Goal: Information Seeking & Learning: Check status

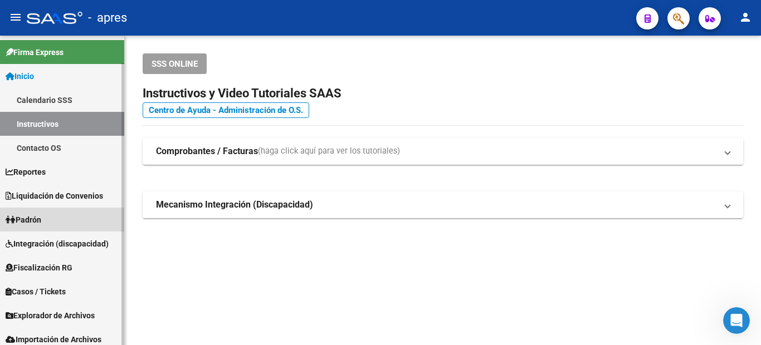
click at [55, 213] on link "Padrón" at bounding box center [62, 220] width 124 height 24
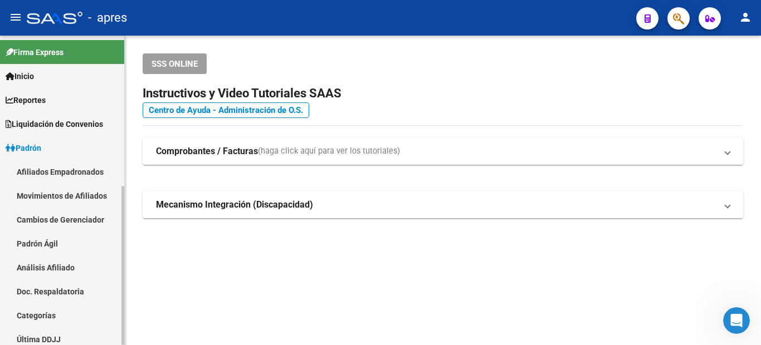
scroll to position [56, 0]
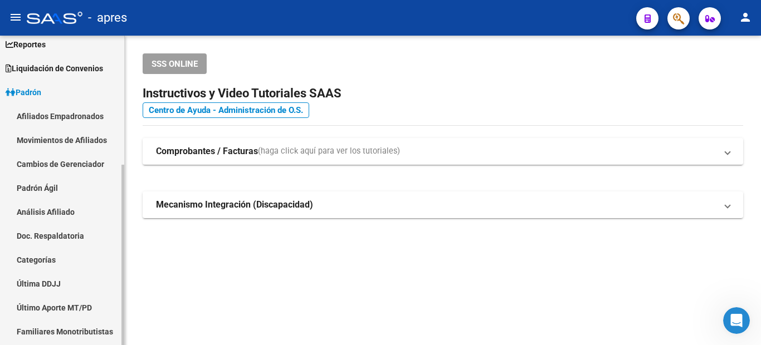
click at [53, 111] on link "Afiliados Empadronados" at bounding box center [62, 116] width 124 height 24
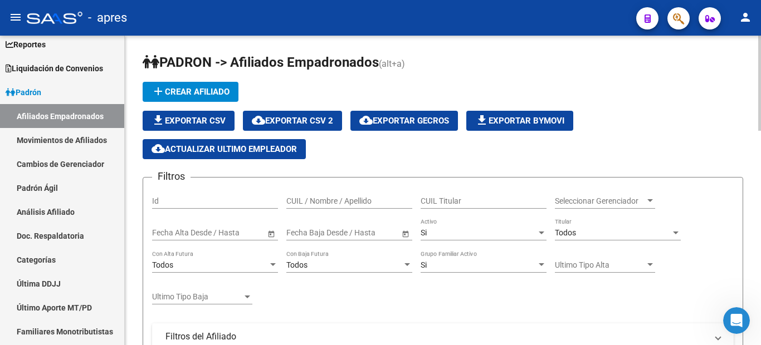
scroll to position [56, 0]
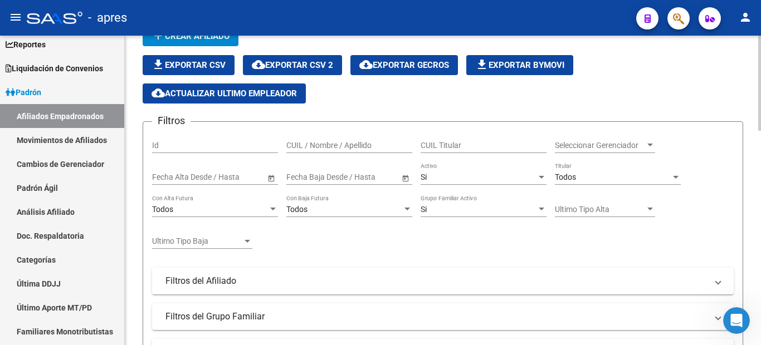
click at [201, 227] on div "Ultimo Tipo Baja Ultimo Tipo Baja" at bounding box center [202, 238] width 100 height 22
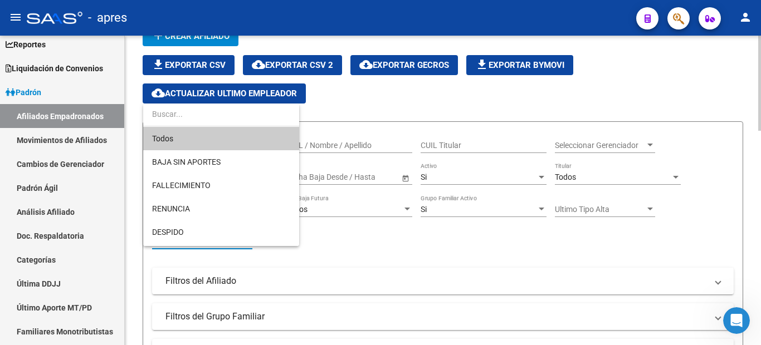
click at [198, 214] on span "RENUNCIA" at bounding box center [221, 208] width 138 height 23
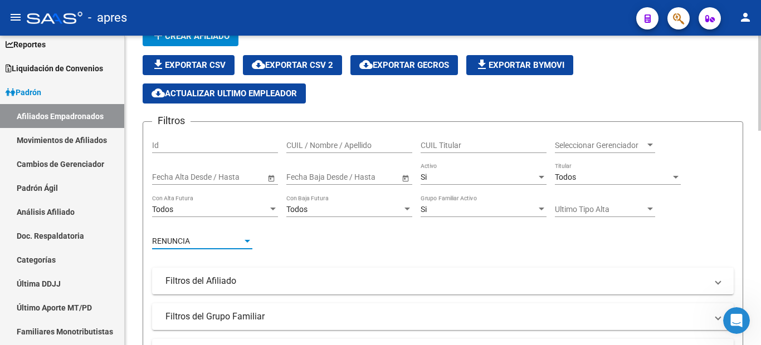
click at [222, 240] on div "RENUNCIA" at bounding box center [197, 241] width 90 height 9
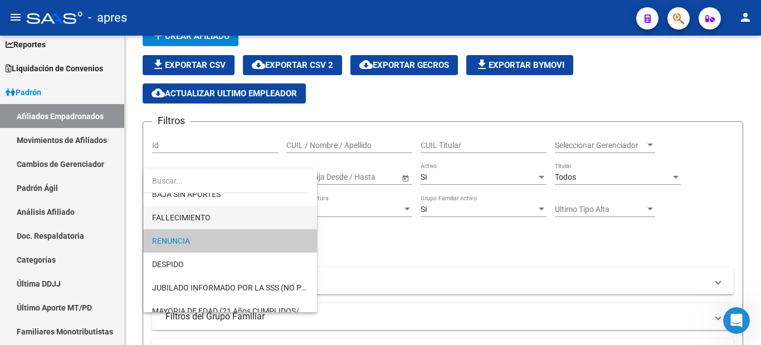
scroll to position [0, 0]
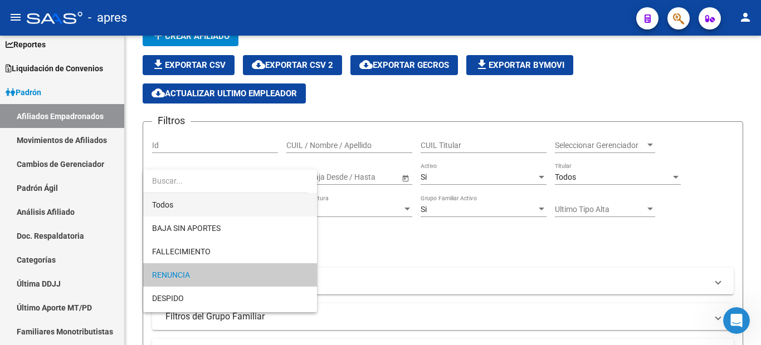
click at [205, 209] on span "Todos" at bounding box center [230, 204] width 156 height 23
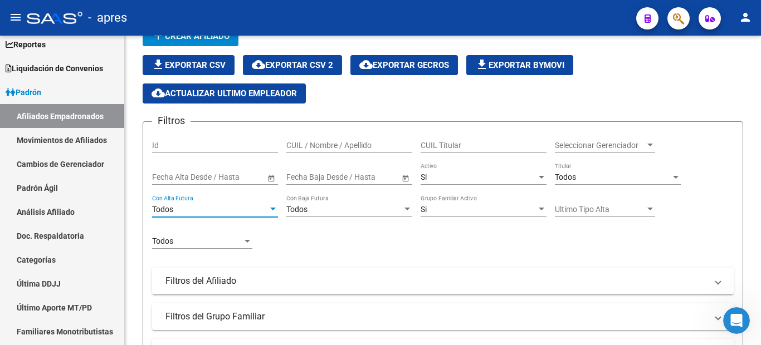
click at [205, 209] on div "Todos" at bounding box center [210, 209] width 116 height 9
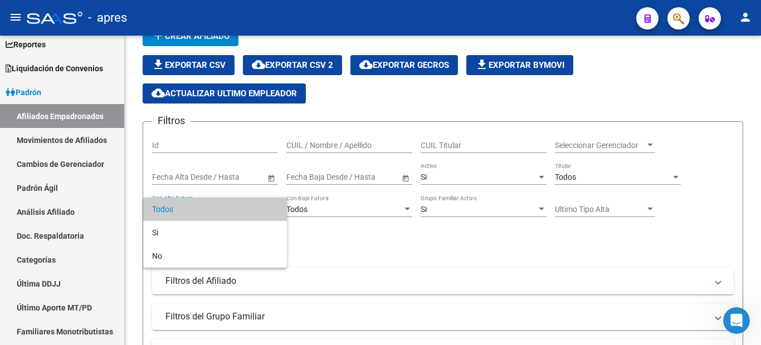
click at [390, 241] on div at bounding box center [380, 172] width 761 height 345
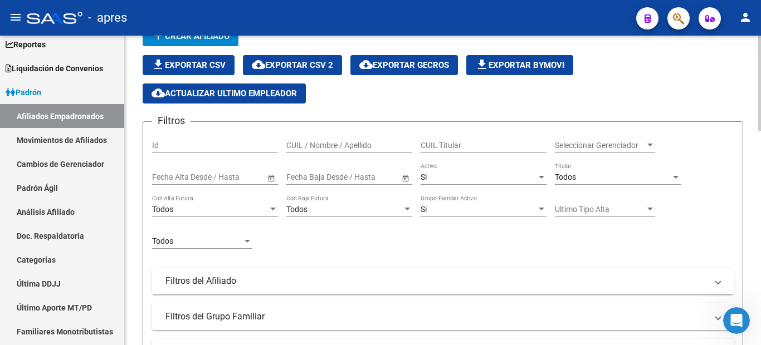
scroll to position [111, 0]
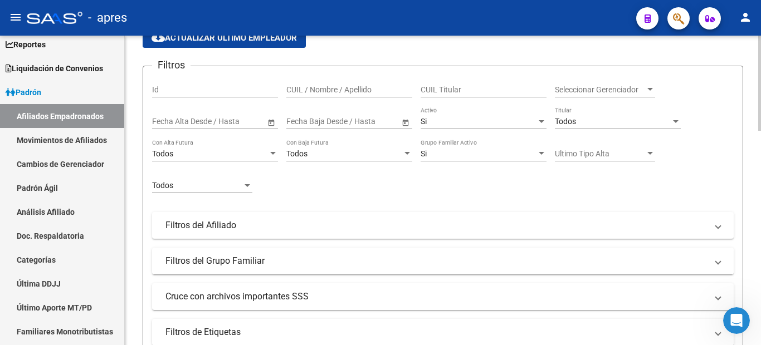
click at [193, 154] on div "Todos" at bounding box center [210, 153] width 116 height 9
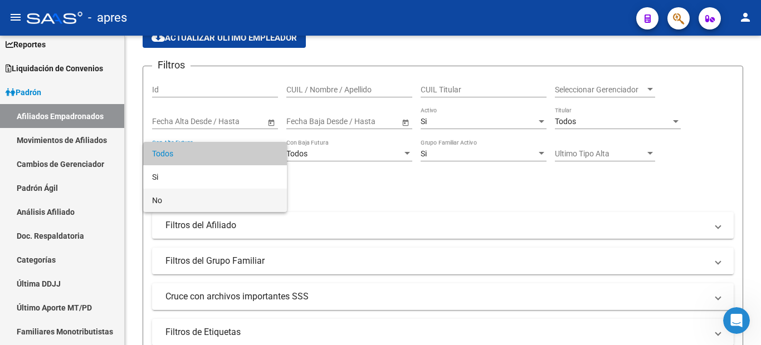
click at [185, 198] on span "No" at bounding box center [215, 200] width 126 height 23
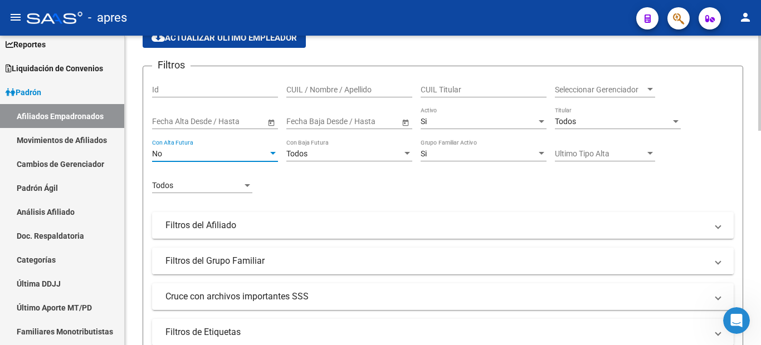
scroll to position [167, 0]
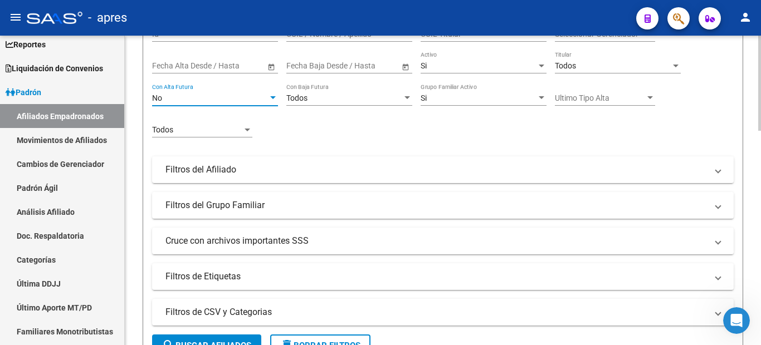
click at [238, 184] on div "Filtros Id CUIL / Nombre / Apellido CUIL Titular Seleccionar Gerenciador Selecc…" at bounding box center [442, 154] width 581 height 271
click at [234, 171] on mat-panel-title "Filtros del Afiliado" at bounding box center [435, 170] width 541 height 12
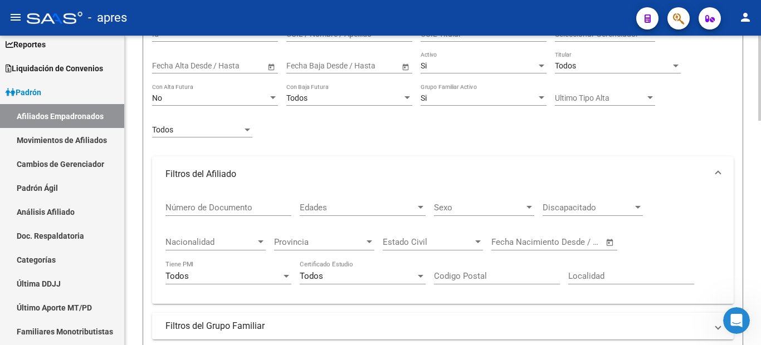
click at [234, 171] on mat-panel-title "Filtros del Afiliado" at bounding box center [435, 174] width 541 height 12
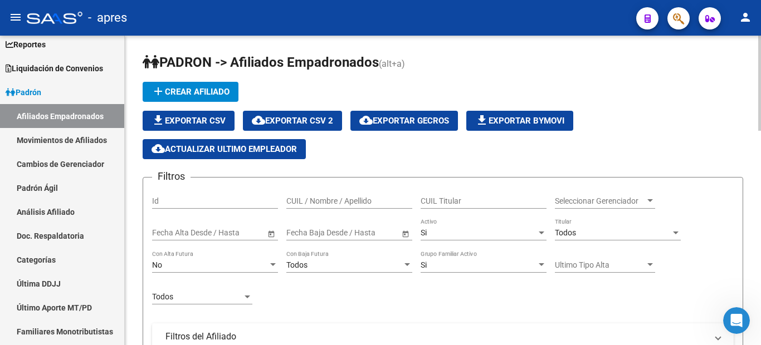
scroll to position [111, 0]
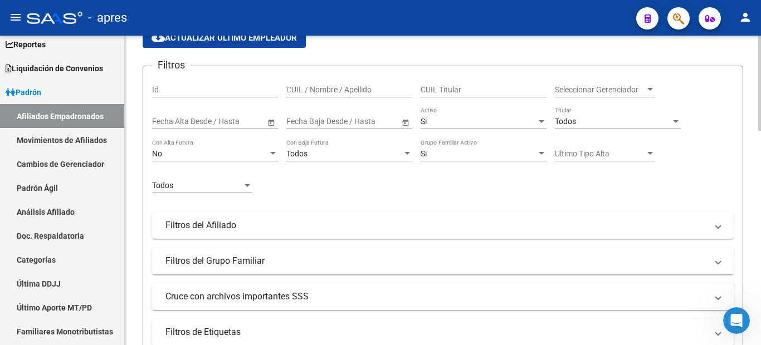
click at [458, 160] on div "Si Grupo Familiar Activo" at bounding box center [483, 150] width 126 height 22
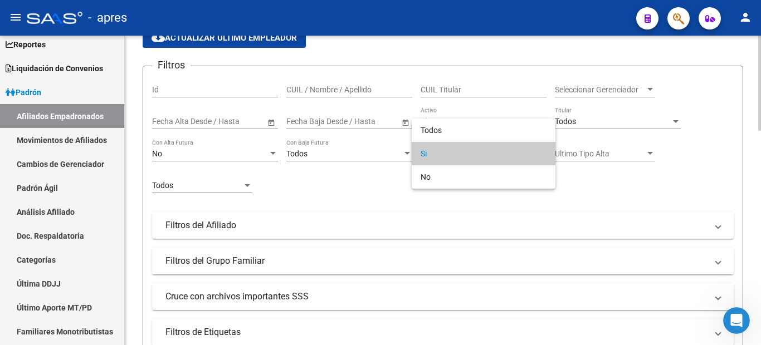
click at [458, 160] on span "Si" at bounding box center [483, 153] width 126 height 23
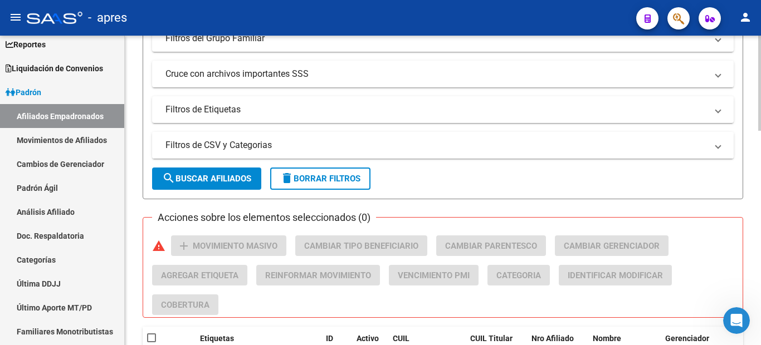
scroll to position [278, 0]
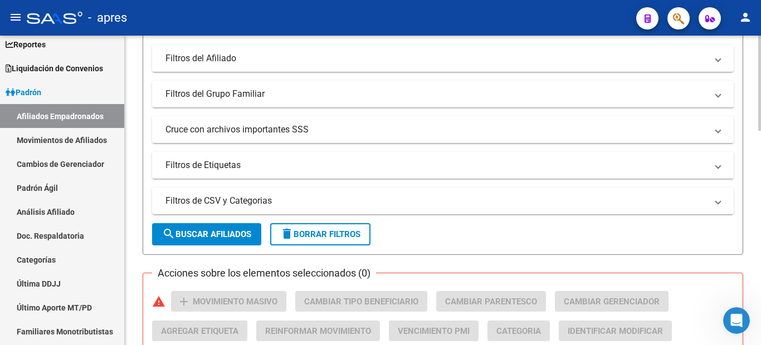
click at [222, 129] on mat-panel-title "Cruce con archivos importantes SSS" at bounding box center [435, 130] width 541 height 12
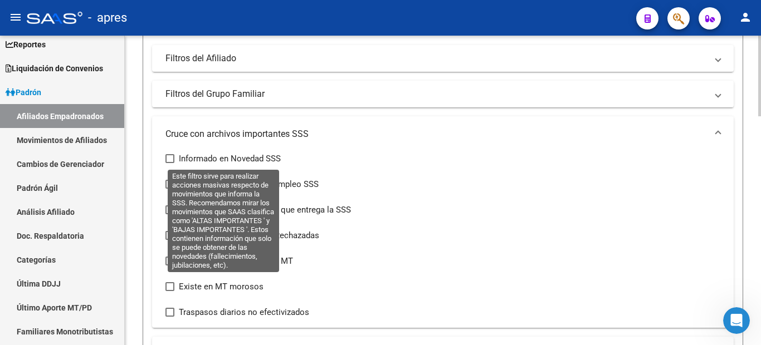
click at [229, 158] on span "Informado en Novedad SSS" at bounding box center [230, 158] width 102 height 13
click at [170, 163] on input "Informado en Novedad SSS" at bounding box center [169, 163] width 1 height 1
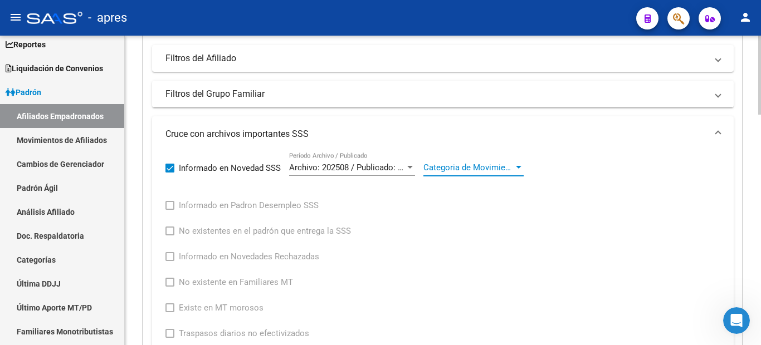
click at [445, 165] on span "Categoria de Movimiento" at bounding box center [468, 168] width 90 height 10
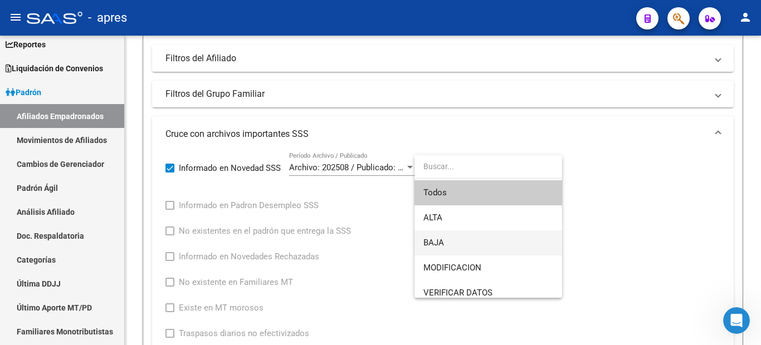
click at [451, 238] on span "BAJA" at bounding box center [488, 242] width 130 height 25
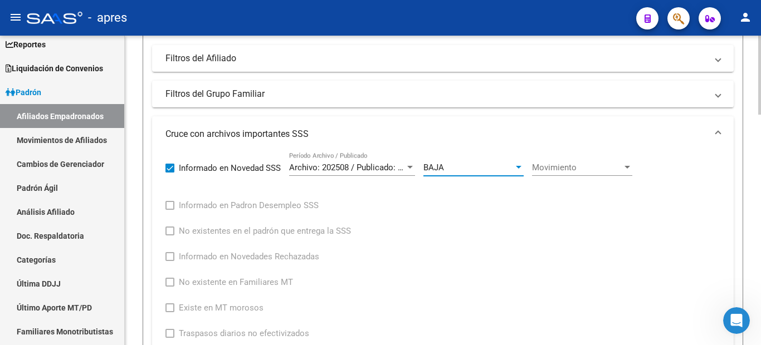
click at [609, 168] on span "Movimiento" at bounding box center [577, 168] width 90 height 10
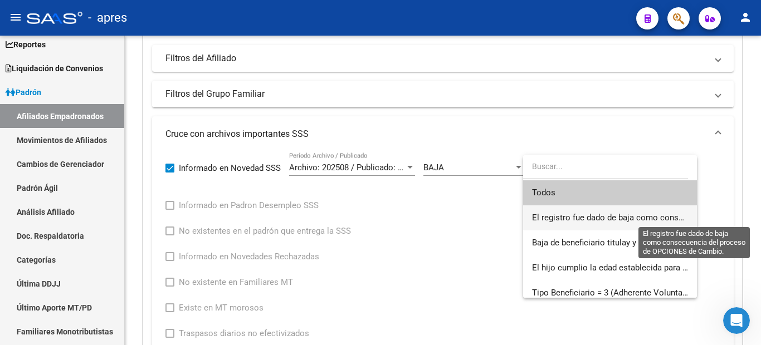
click at [584, 214] on span "El registro fue dado de baja como consecuencia del proceso de OPCIONES de Cambi…" at bounding box center [694, 218] width 324 height 10
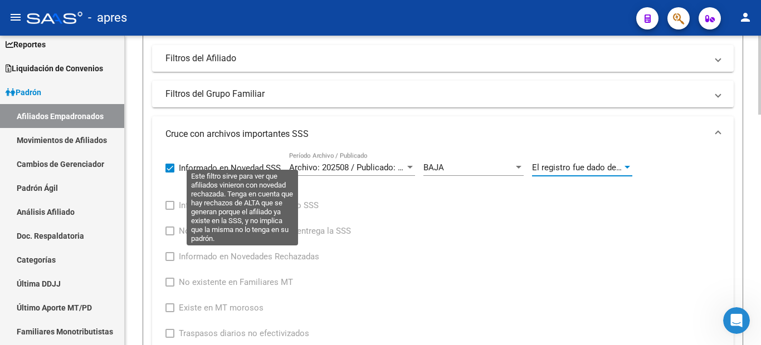
scroll to position [557, 0]
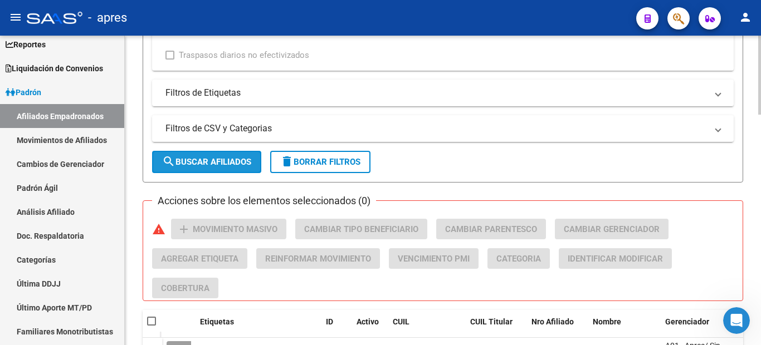
click at [232, 171] on button "search Buscar Afiliados" at bounding box center [206, 162] width 109 height 22
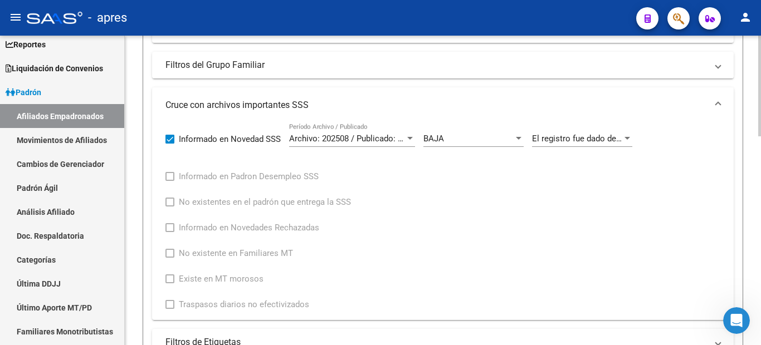
scroll to position [419, 0]
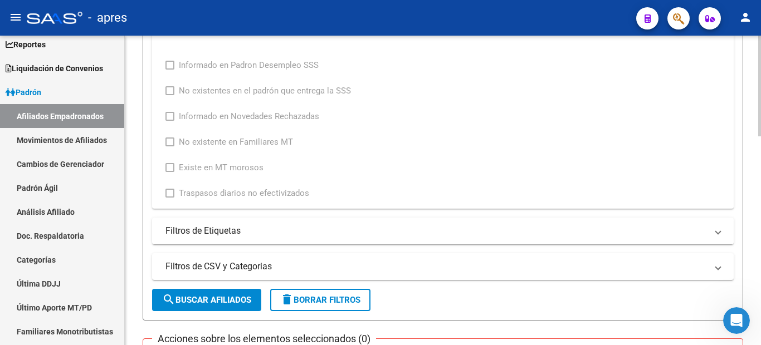
click at [318, 316] on form "Filtros Id CUIL / Nombre / Apellido CUIL Titular Seleccionar Gerenciador Selecc…" at bounding box center [443, 39] width 600 height 562
click at [321, 295] on span "delete Borrar Filtros" at bounding box center [320, 300] width 80 height 10
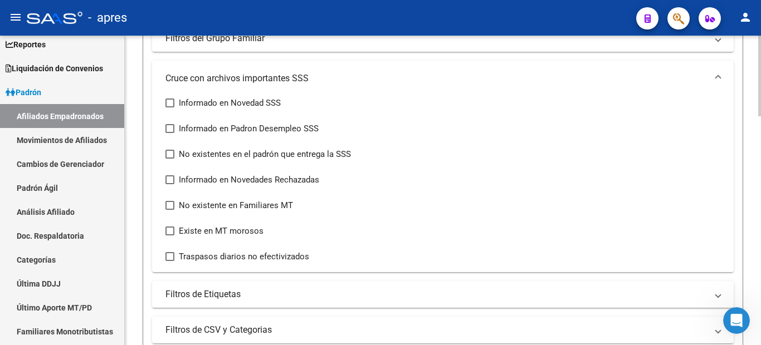
scroll to position [390, 0]
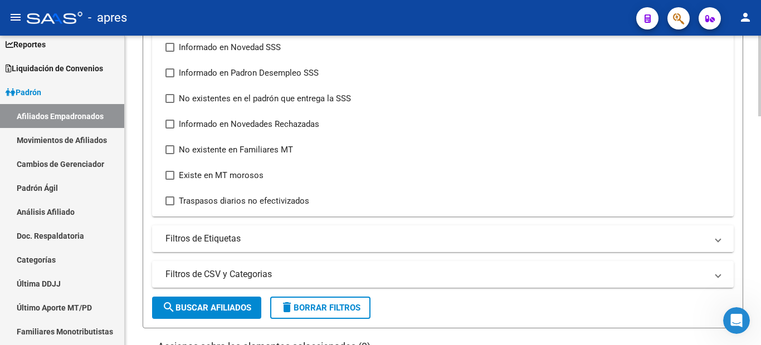
click at [252, 242] on mat-panel-title "Filtros de Etiquetas" at bounding box center [435, 239] width 541 height 12
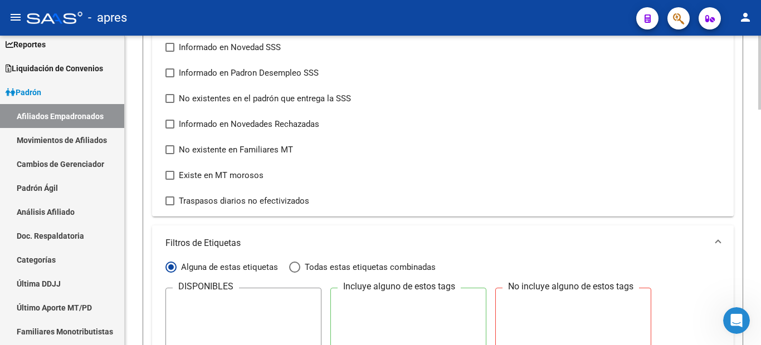
click at [252, 242] on mat-panel-title "Filtros de Etiquetas" at bounding box center [435, 243] width 541 height 12
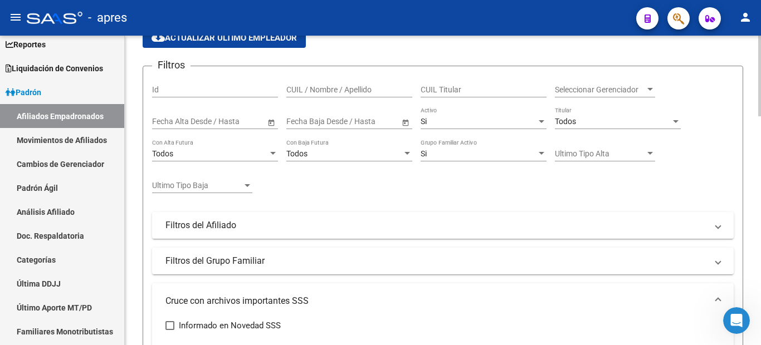
scroll to position [0, 0]
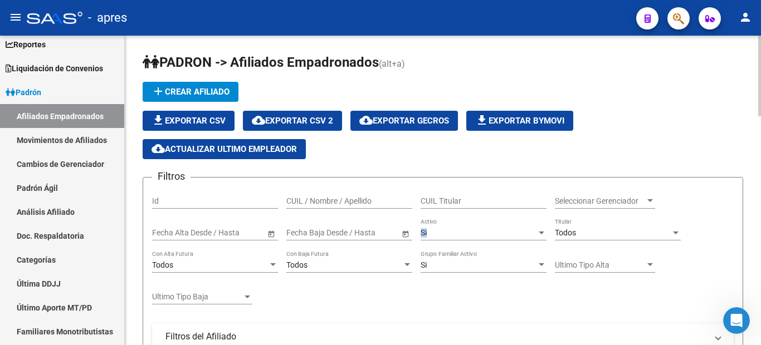
click at [454, 228] on div "Si Activo" at bounding box center [483, 229] width 126 height 22
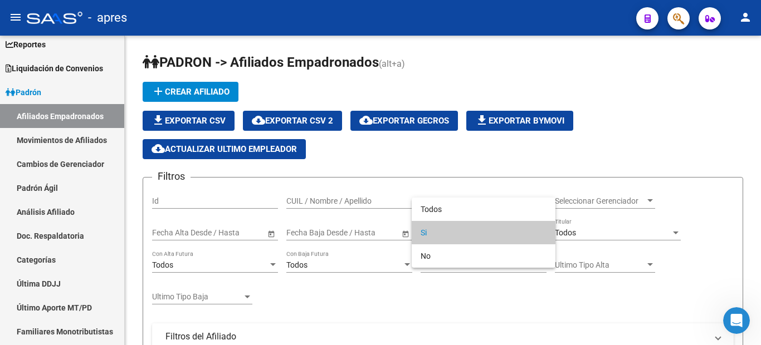
click at [336, 293] on div at bounding box center [380, 172] width 761 height 345
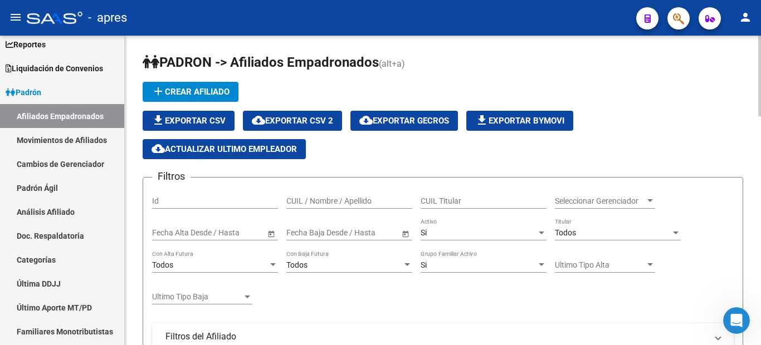
scroll to position [56, 0]
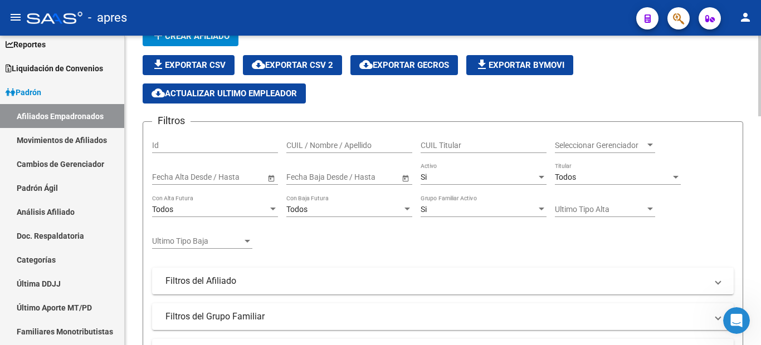
click at [241, 205] on div "Todos" at bounding box center [210, 209] width 116 height 9
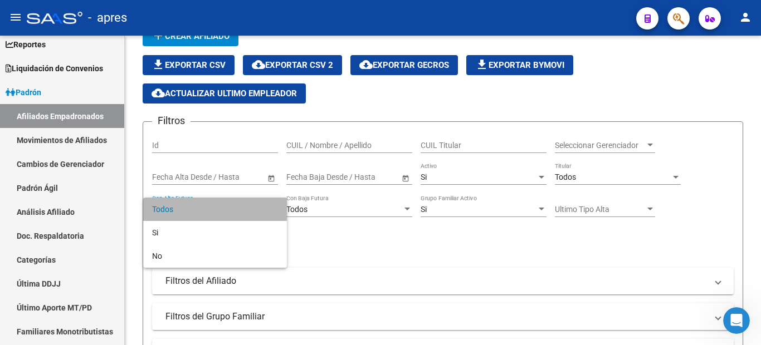
click at [180, 213] on span "Todos" at bounding box center [215, 209] width 126 height 23
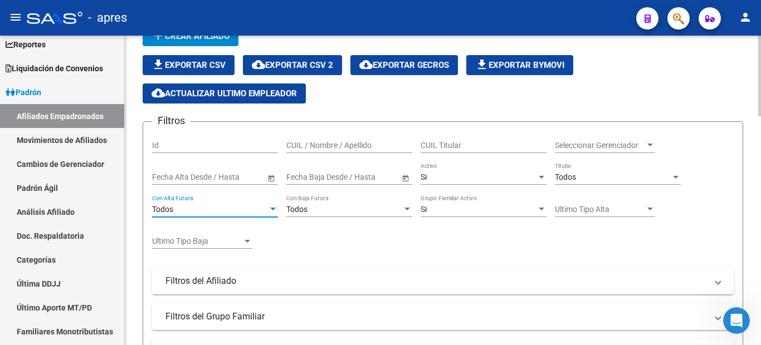
click at [484, 170] on div "Si Activo" at bounding box center [483, 174] width 126 height 22
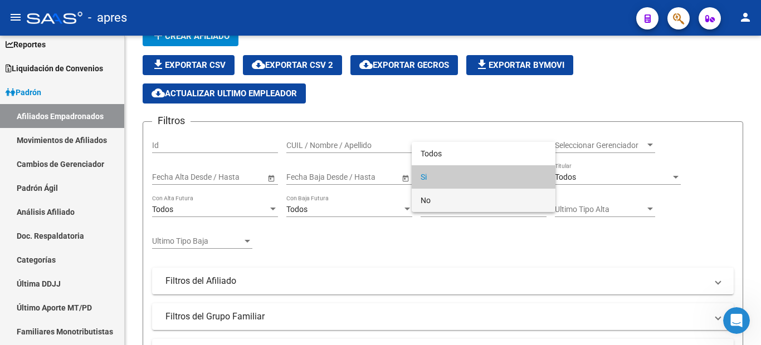
click at [445, 198] on span "No" at bounding box center [483, 200] width 126 height 23
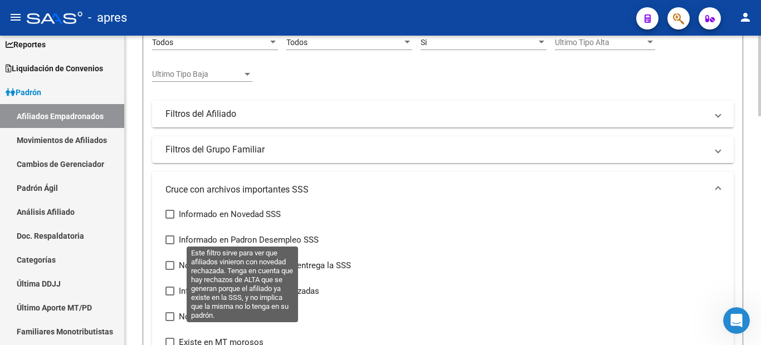
scroll to position [501, 0]
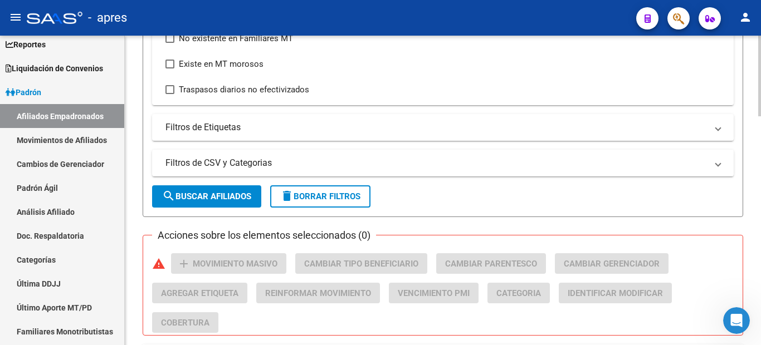
click at [225, 198] on span "search Buscar Afiliados" at bounding box center [206, 197] width 89 height 10
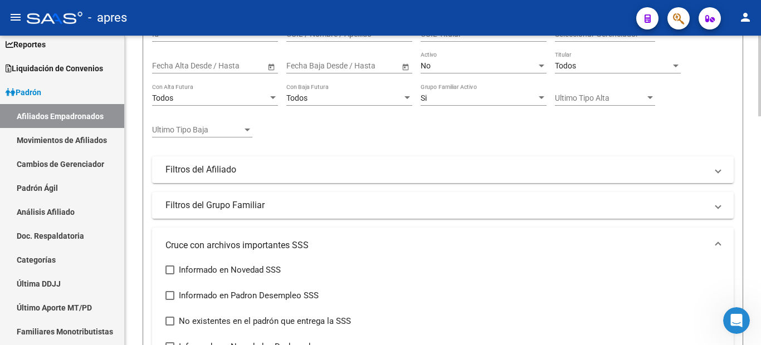
scroll to position [223, 0]
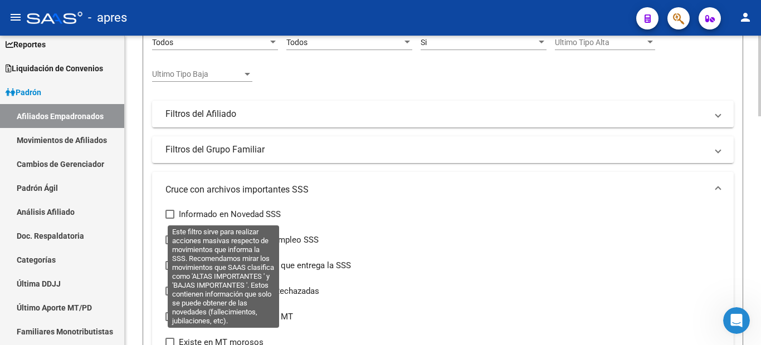
click at [202, 209] on span "Informado en Novedad SSS" at bounding box center [230, 214] width 102 height 13
click at [170, 219] on input "Informado en Novedad SSS" at bounding box center [169, 219] width 1 height 1
checkbox input "true"
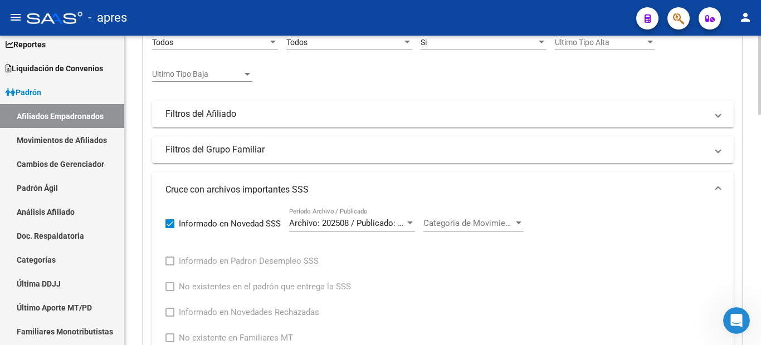
scroll to position [278, 0]
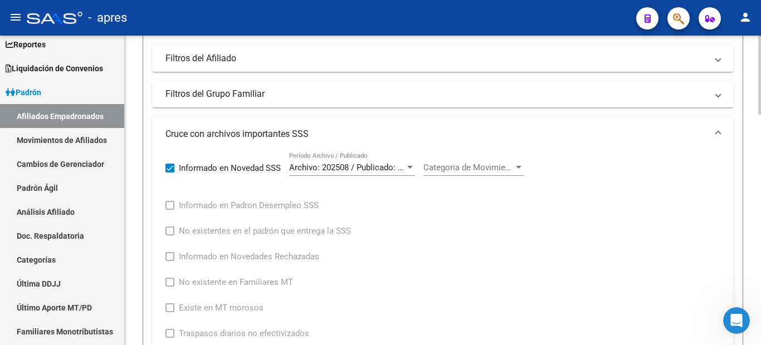
click at [507, 166] on span "Categoria de Movimiento" at bounding box center [468, 168] width 90 height 10
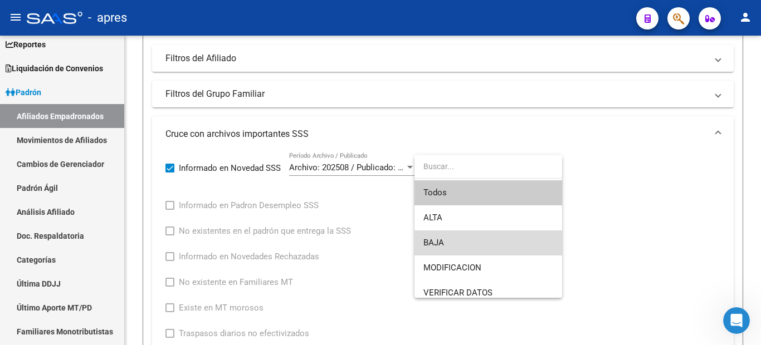
click at [475, 241] on span "BAJA" at bounding box center [488, 242] width 130 height 25
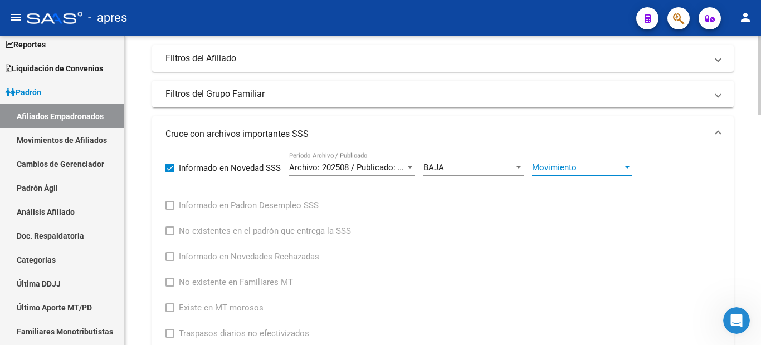
click at [616, 167] on span "Movimiento" at bounding box center [577, 168] width 90 height 10
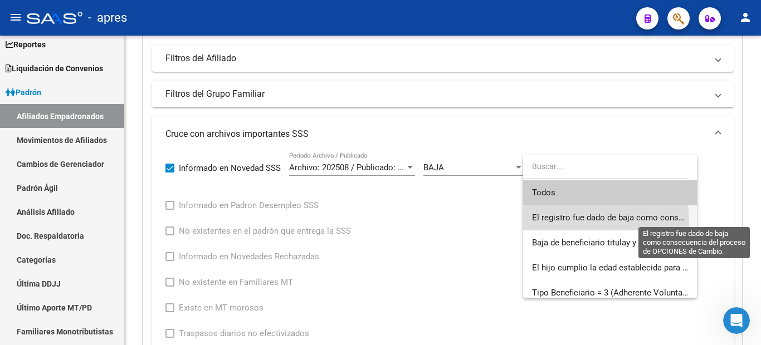
click at [601, 219] on span "El registro fue dado de baja como consecuencia del proceso de OPCIONES de Cambi…" at bounding box center [694, 218] width 324 height 10
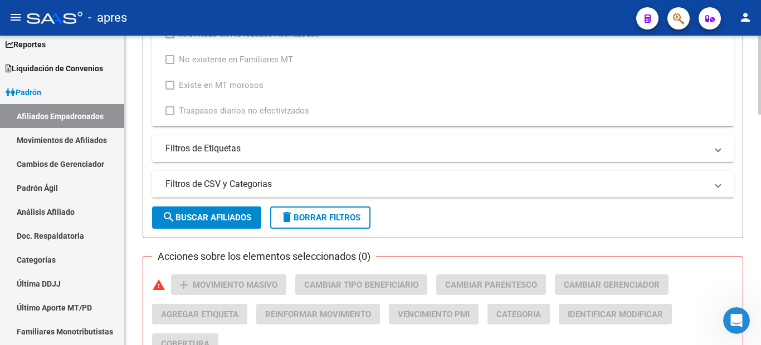
click at [237, 213] on span "search Buscar Afiliados" at bounding box center [206, 218] width 89 height 10
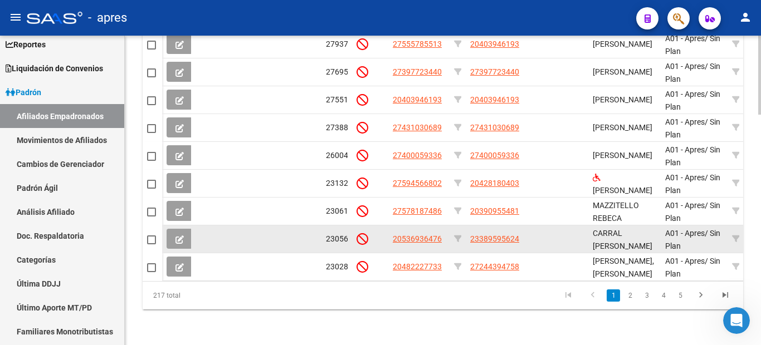
scroll to position [901, 0]
